Goal: Task Accomplishment & Management: Manage account settings

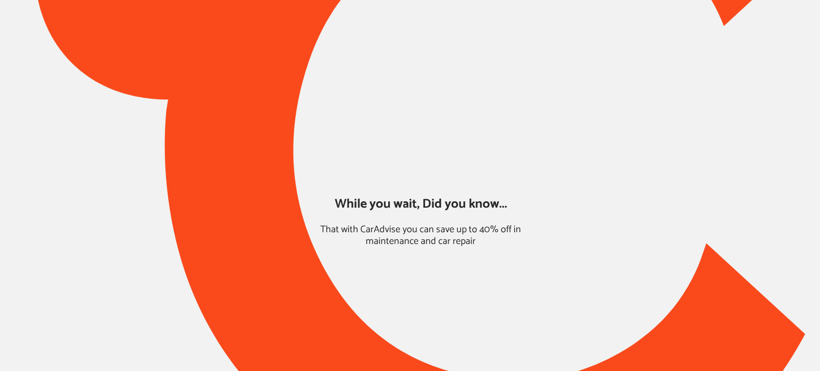
type input "*******"
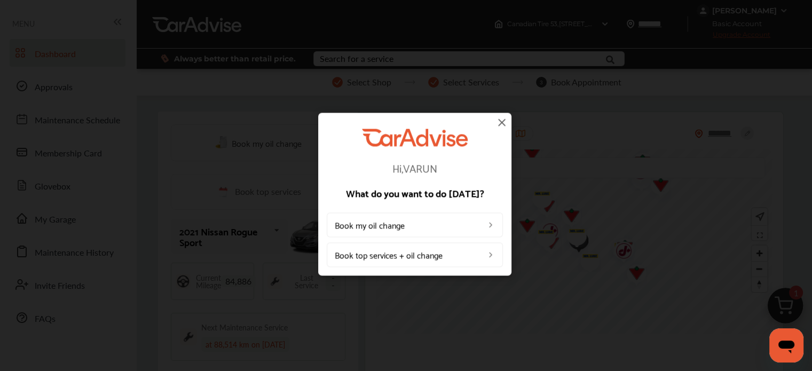
click at [498, 121] on img at bounding box center [502, 122] width 13 height 13
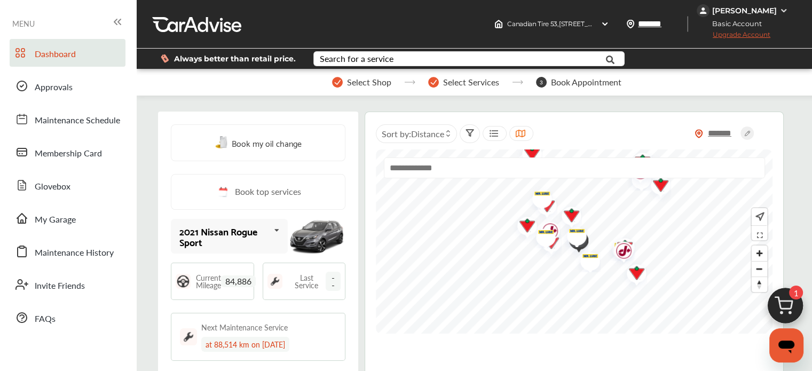
click at [745, 12] on div "[PERSON_NAME]" at bounding box center [744, 11] width 65 height 10
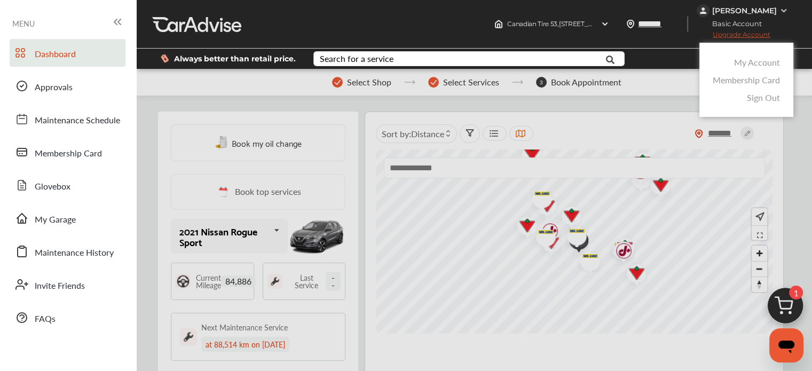
click at [744, 61] on link "My Account" at bounding box center [757, 62] width 46 height 12
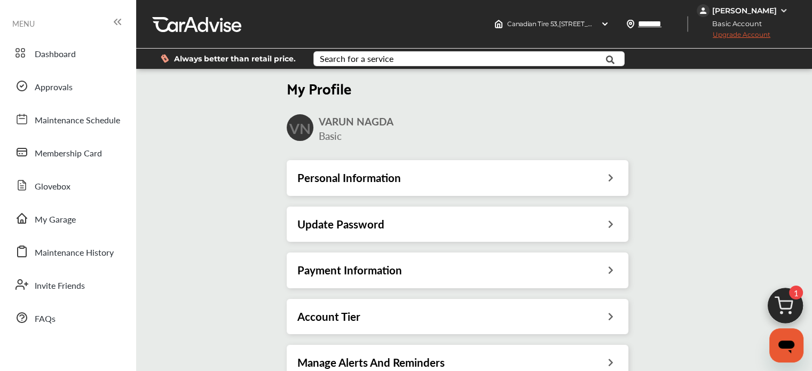
click at [399, 269] on h3 "Payment Information" at bounding box center [349, 270] width 105 height 14
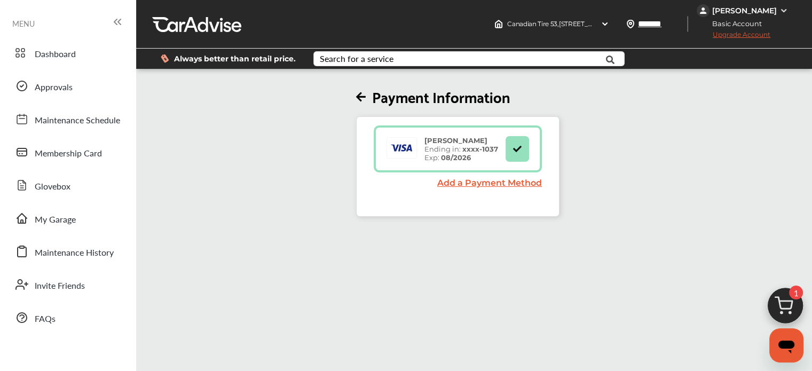
click at [752, 4] on div "[PERSON_NAME]" at bounding box center [744, 10] width 94 height 13
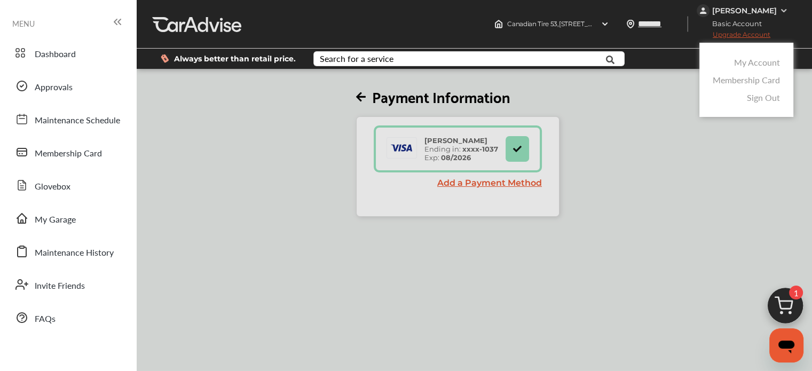
click at [760, 61] on link "My Account" at bounding box center [757, 62] width 46 height 12
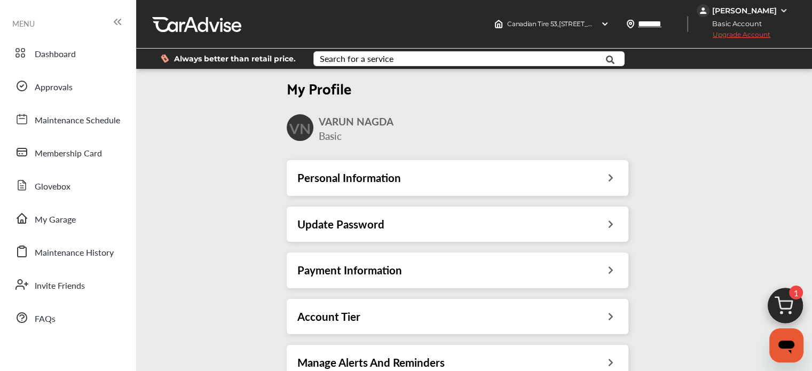
click at [382, 268] on h3 "Payment Information" at bounding box center [349, 270] width 105 height 14
